Goal: Find specific page/section: Find specific page/section

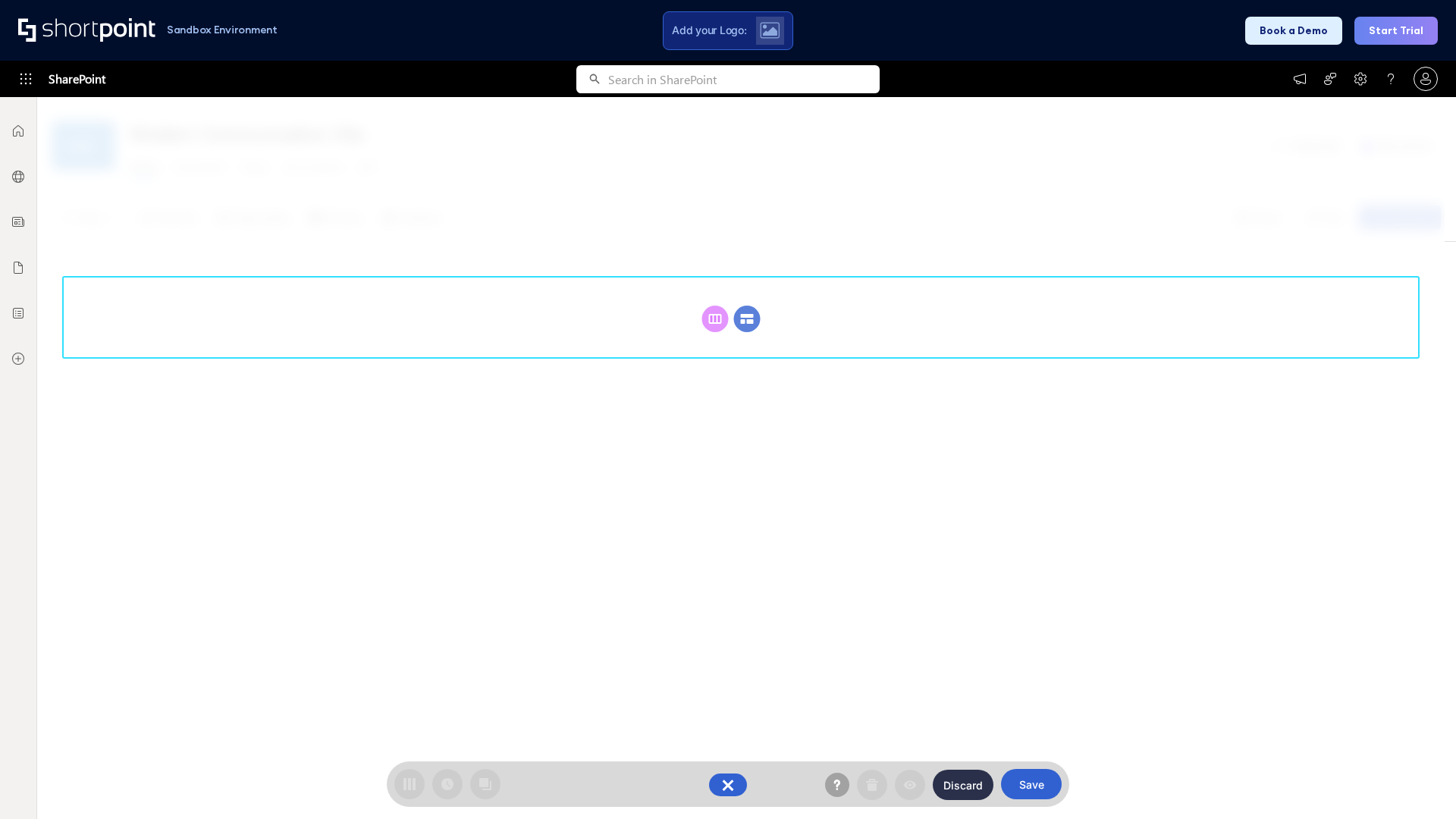
scroll to position [208, 0]
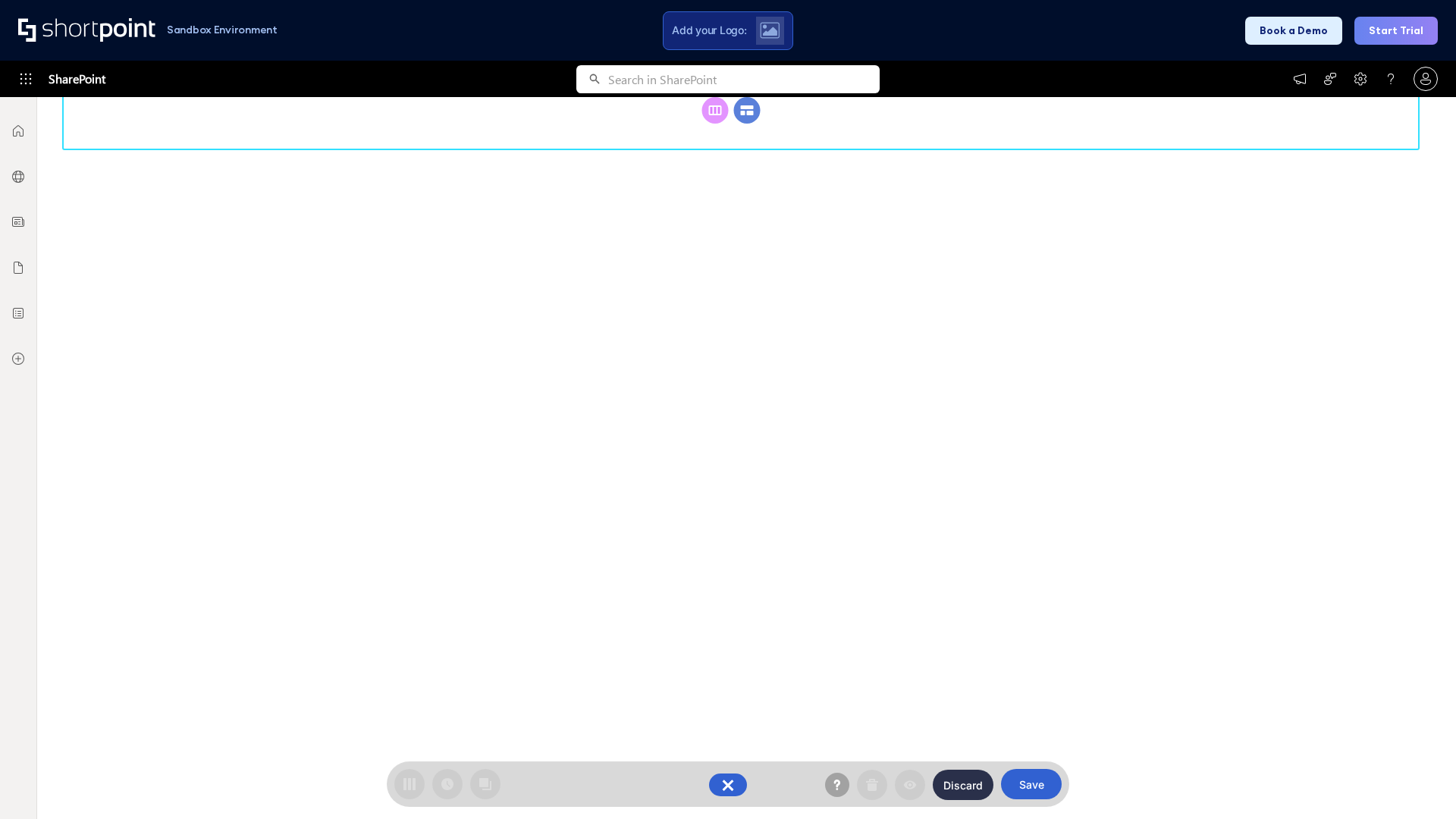
click at [747, 123] on circle at bounding box center [747, 110] width 27 height 27
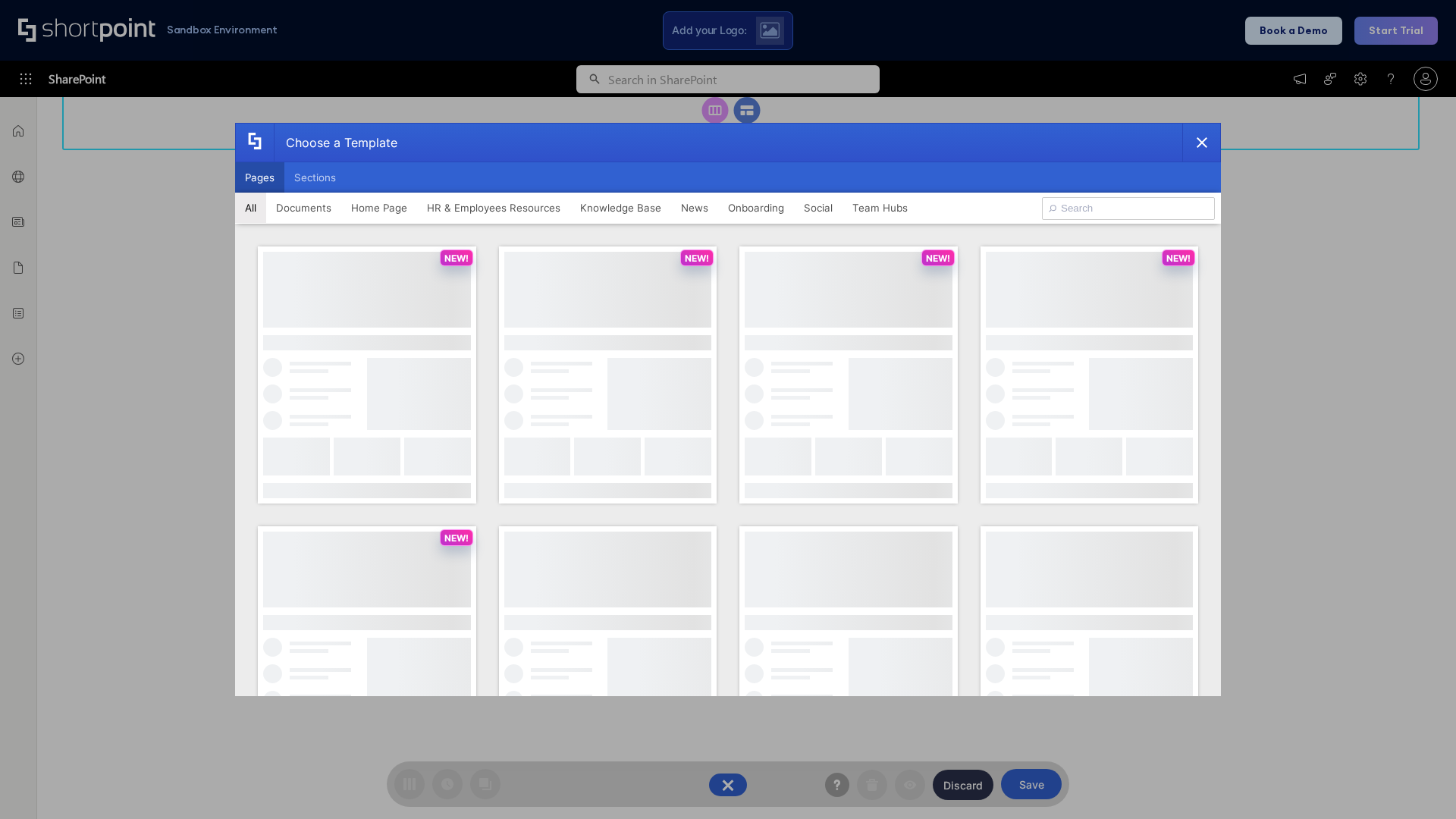
scroll to position [0, 0]
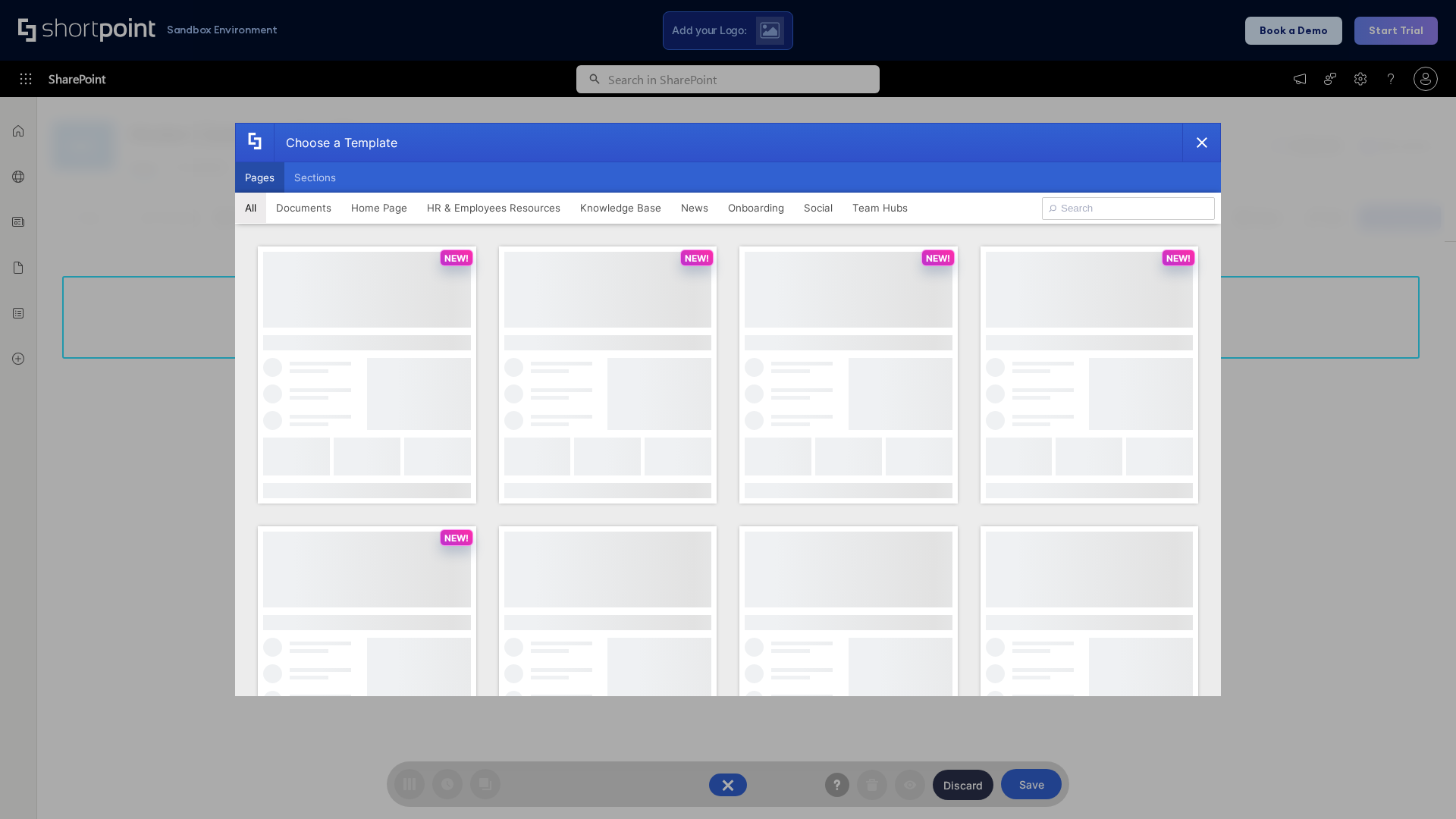
click at [259, 178] on button "Pages" at bounding box center [259, 177] width 49 height 30
type input "News Portal 1"
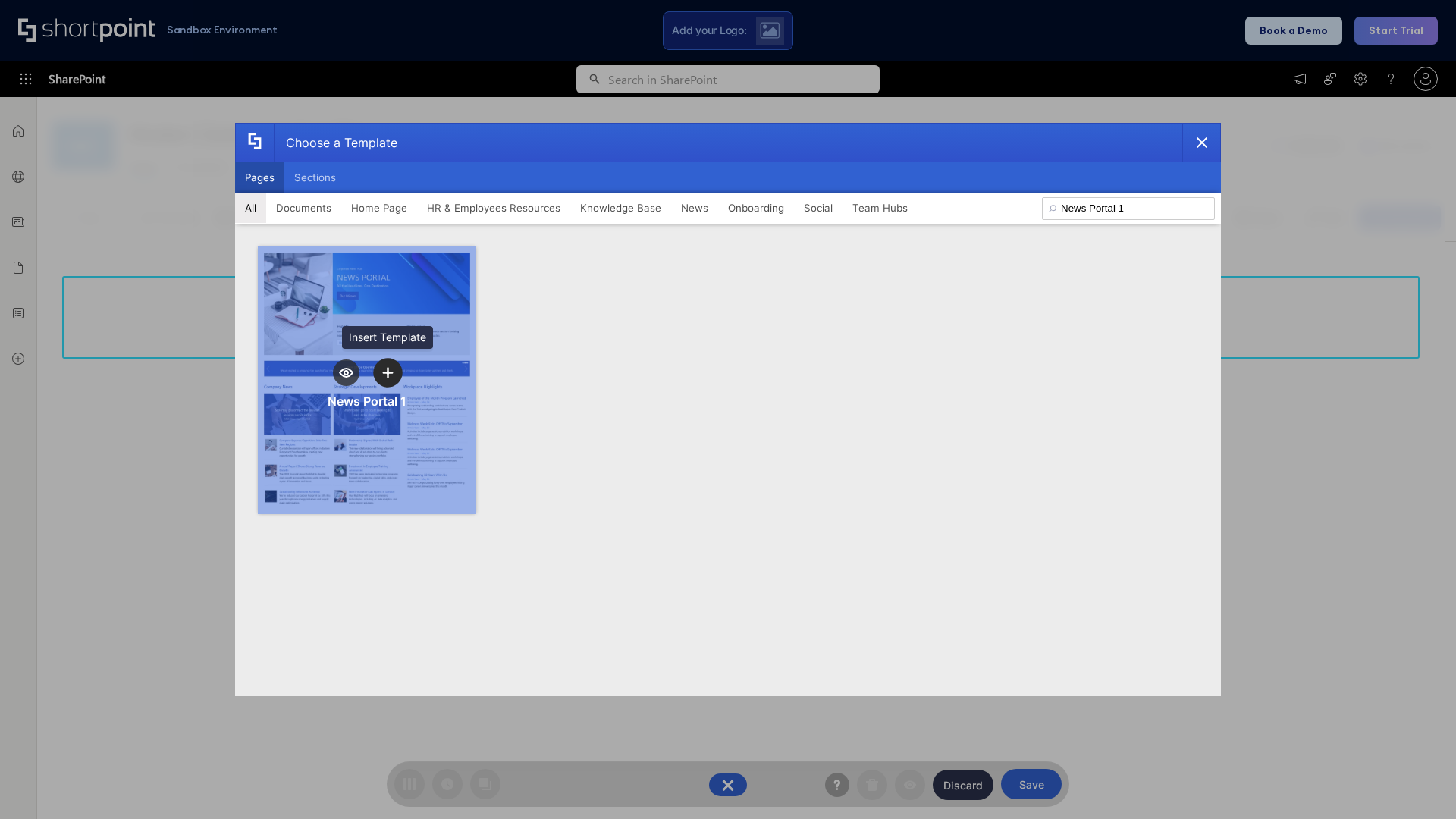
click at [388, 372] on icon "template selector" at bounding box center [388, 372] width 10 height 10
